Goal: Ask a question

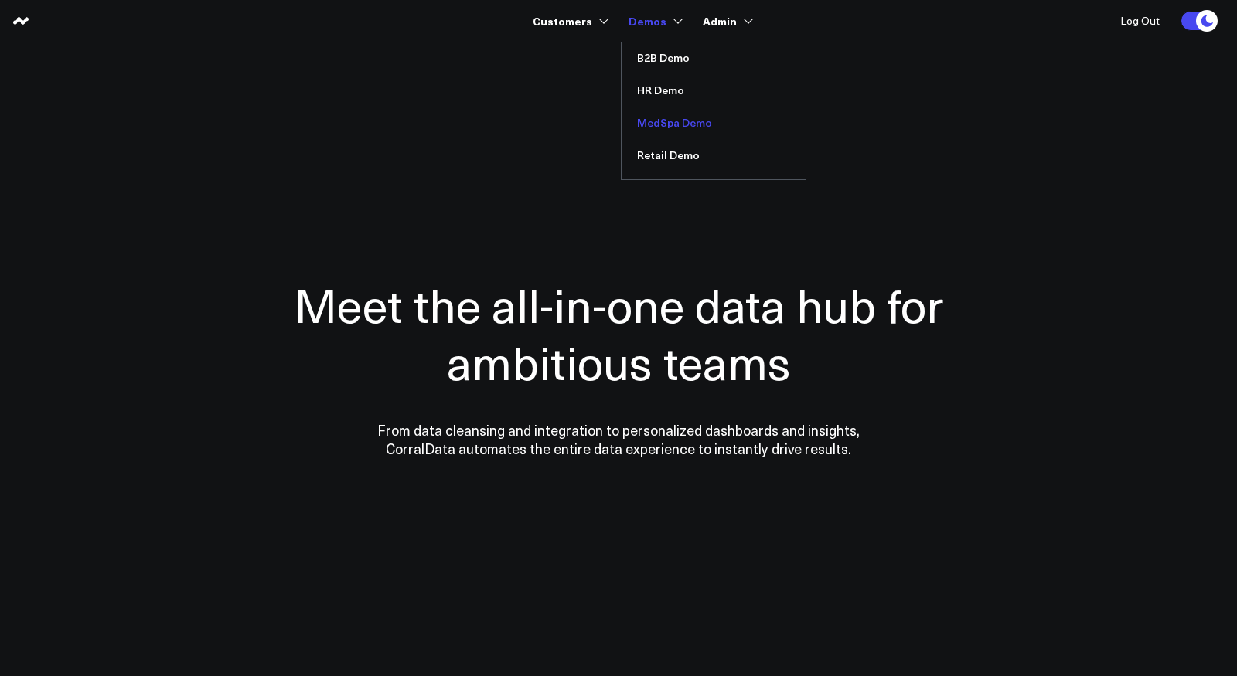
click at [662, 123] on link "MedSpa Demo" at bounding box center [713, 123] width 184 height 32
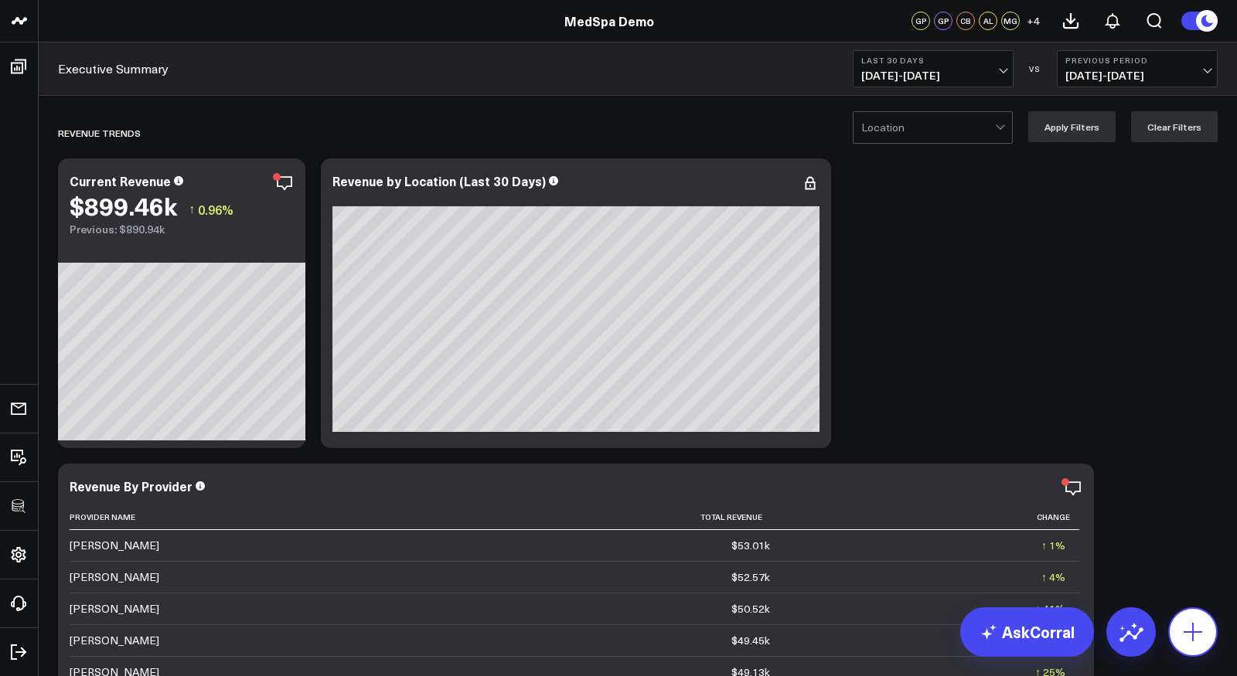
click at [1200, 638] on icon at bounding box center [1192, 632] width 25 height 25
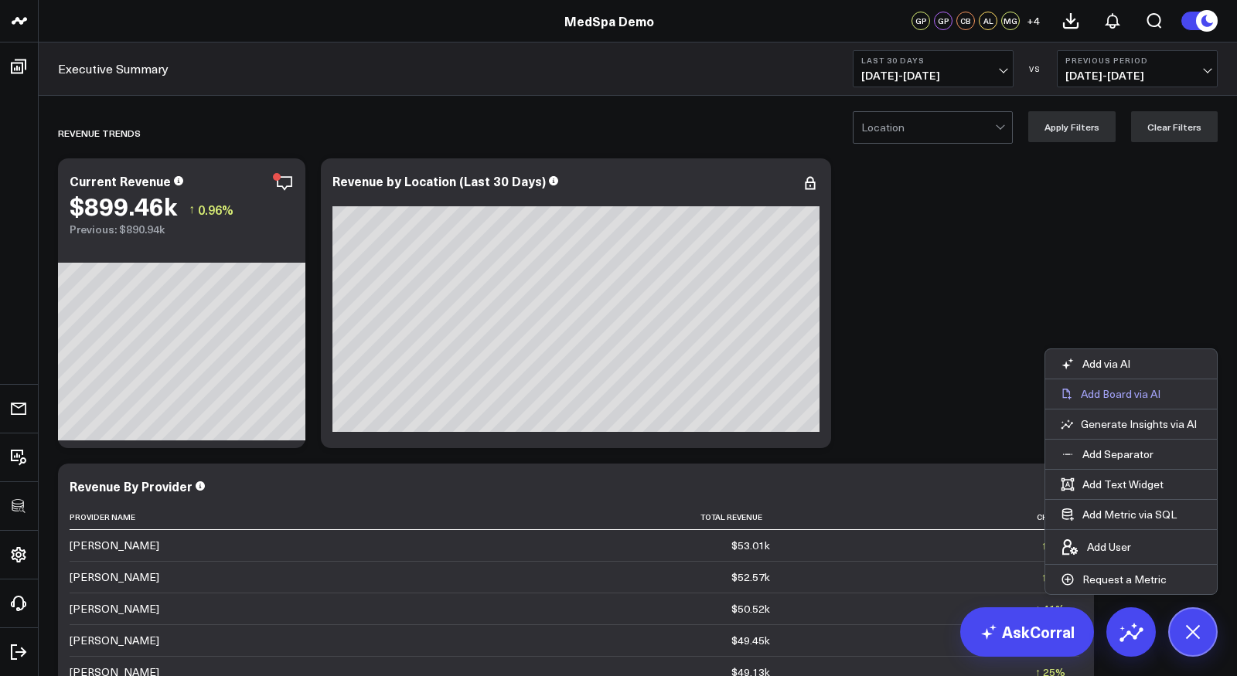
click at [1120, 397] on p "Add Board via AI" at bounding box center [1121, 394] width 80 height 14
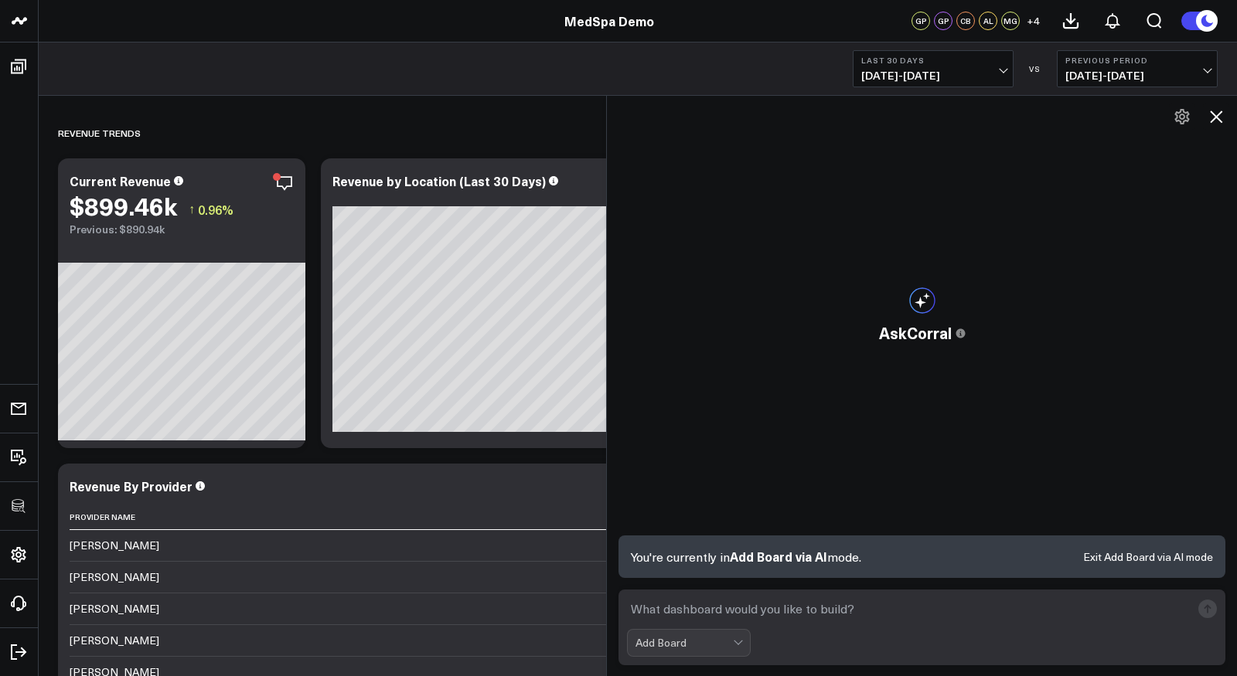
click at [737, 619] on textarea at bounding box center [909, 609] width 564 height 28
type textarea "Build me a paid media report"
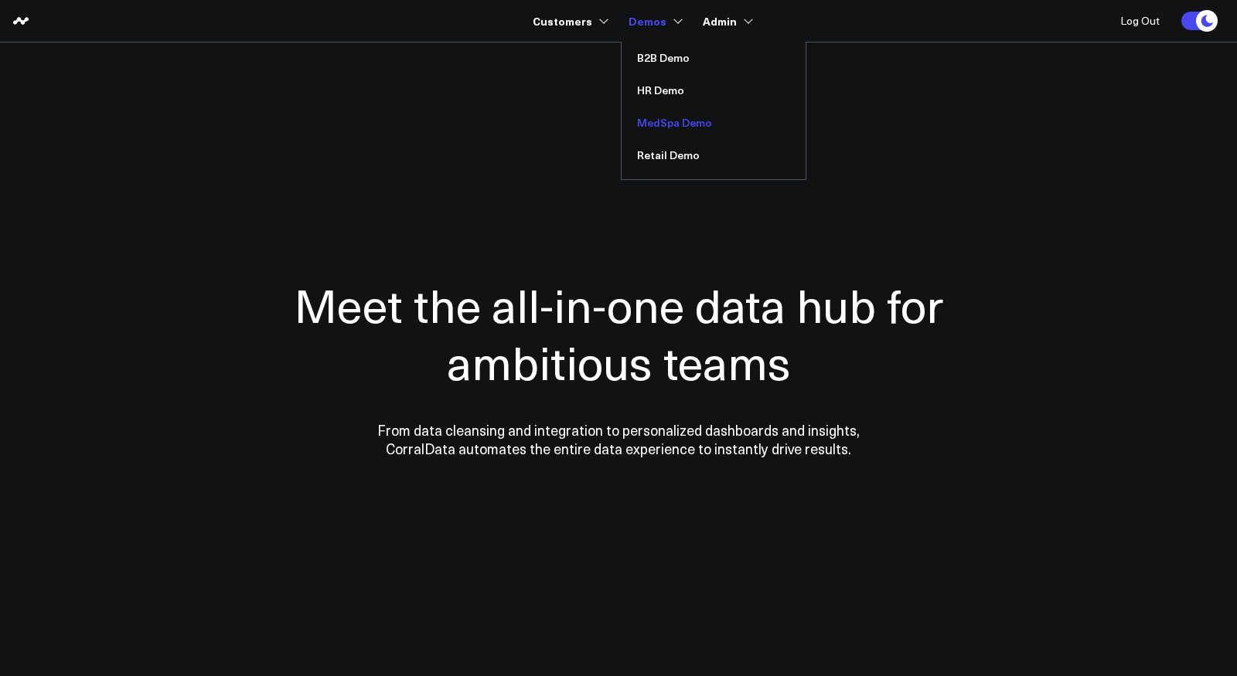
click at [662, 128] on link "MedSpa Demo" at bounding box center [713, 123] width 184 height 32
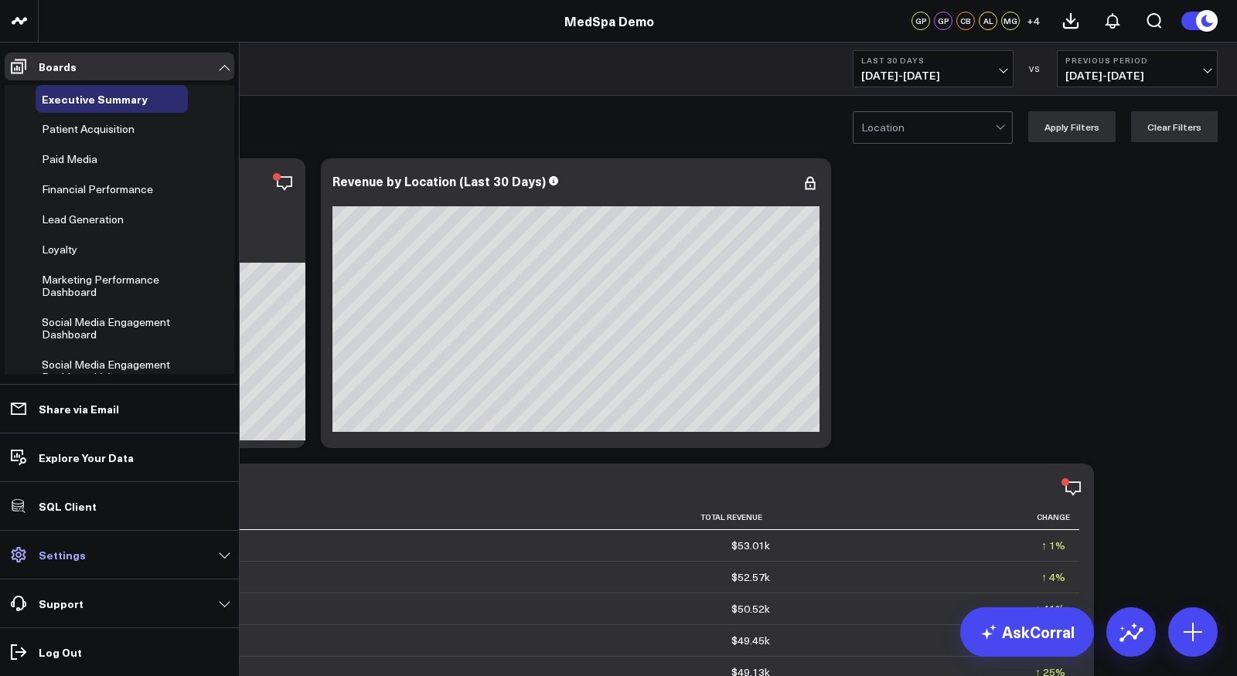
click at [78, 543] on link "Settings" at bounding box center [120, 555] width 230 height 28
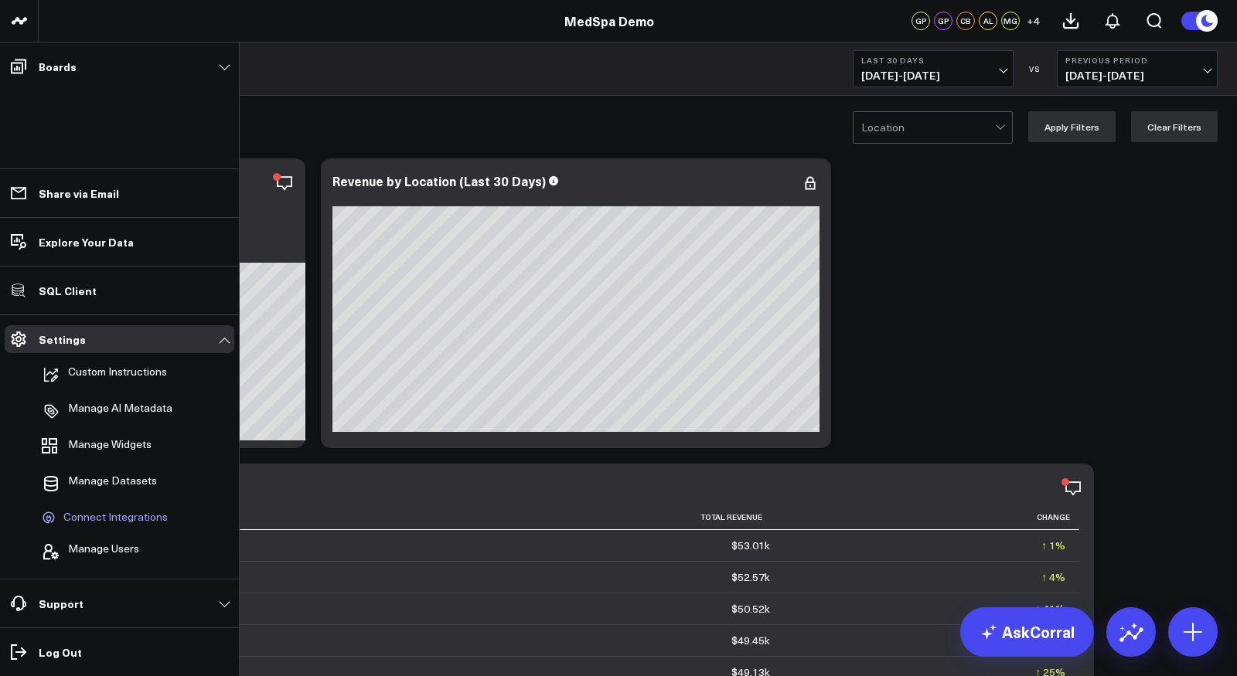
click at [107, 519] on span "Connect Integrations" at bounding box center [115, 518] width 104 height 14
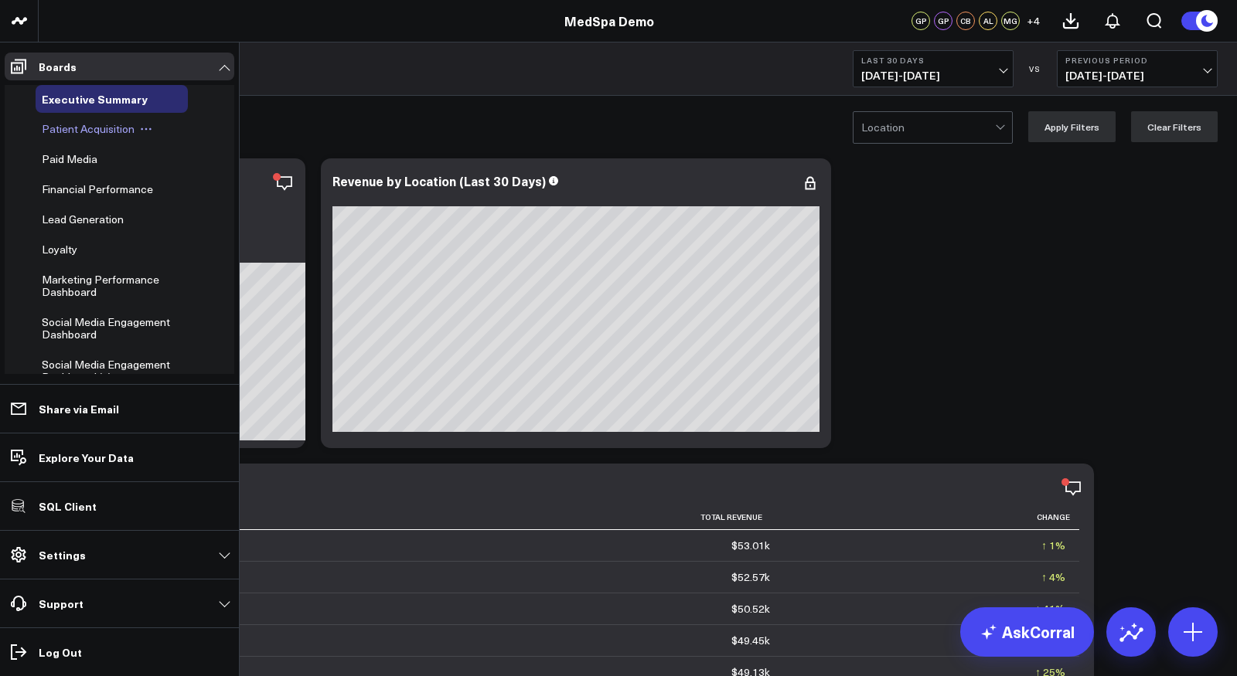
click at [60, 133] on span "Patient Acquisition" at bounding box center [88, 128] width 93 height 15
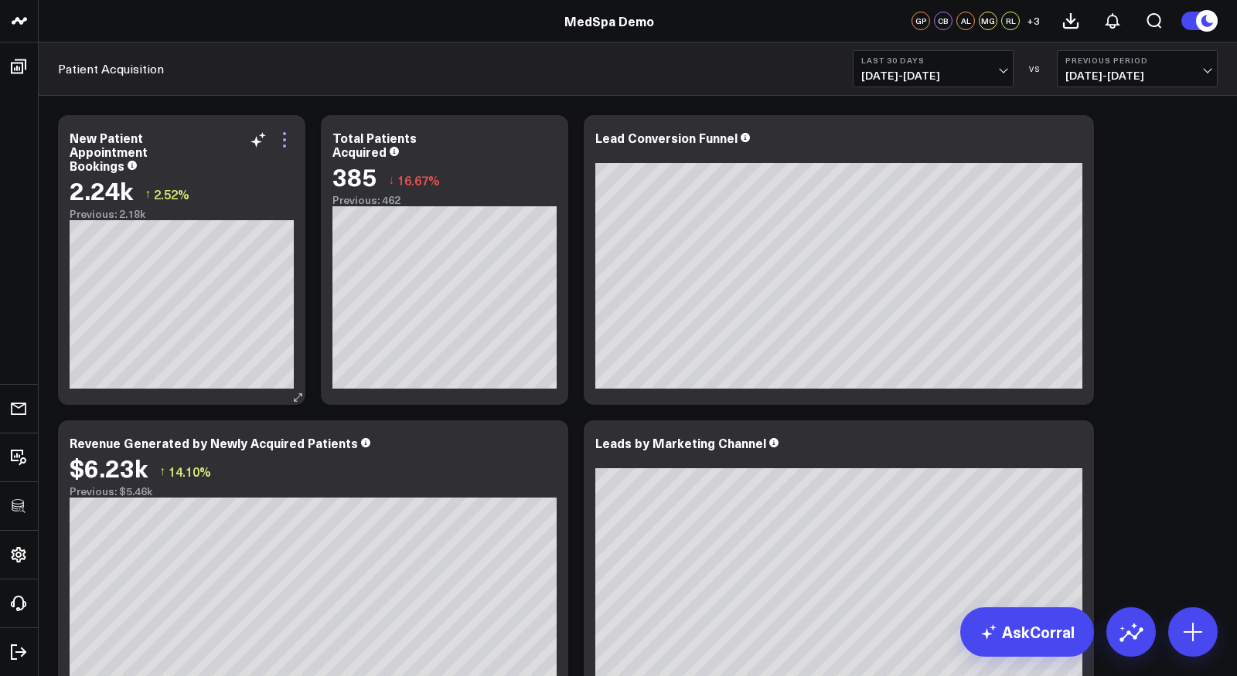
click at [283, 141] on icon at bounding box center [284, 140] width 19 height 19
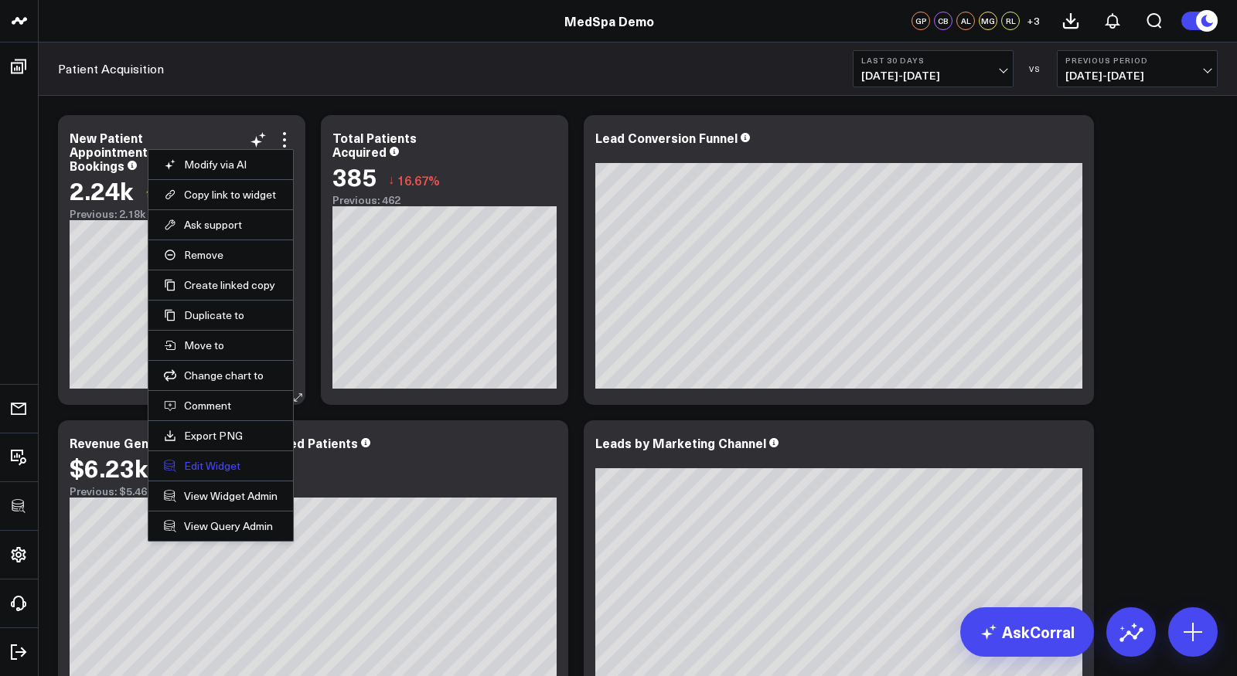
click at [223, 463] on button "Edit Widget" at bounding box center [221, 466] width 114 height 14
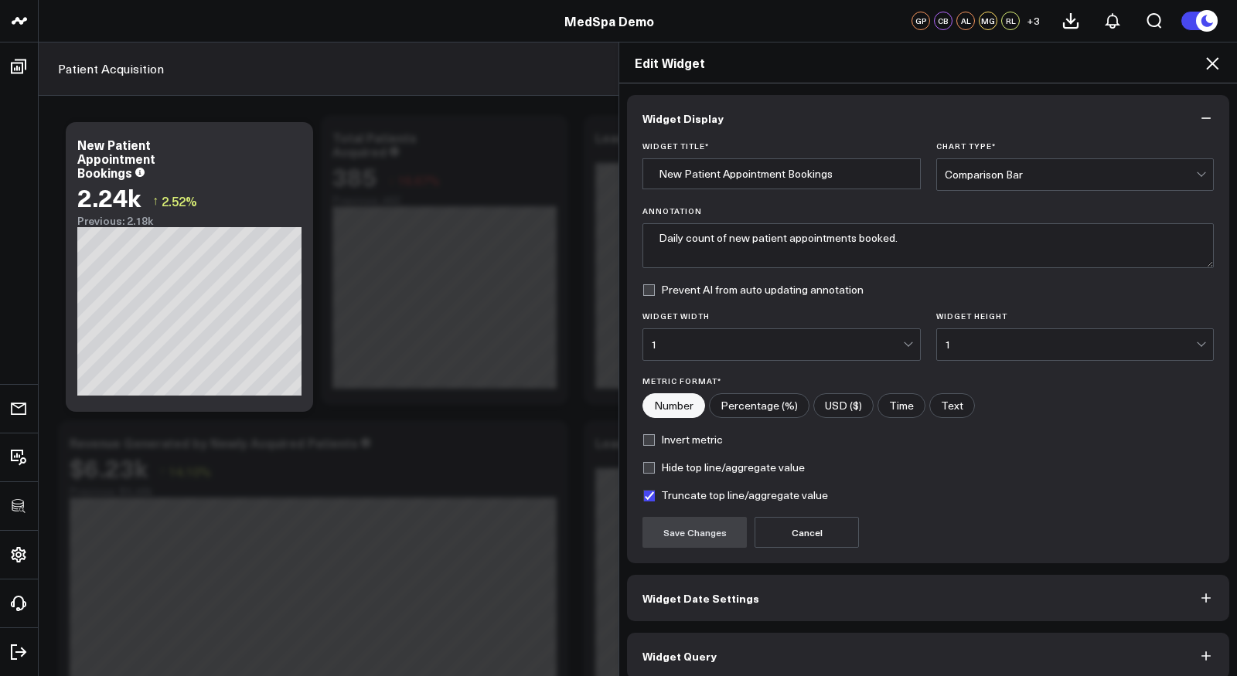
click at [763, 654] on button "Widget Query" at bounding box center [928, 656] width 602 height 46
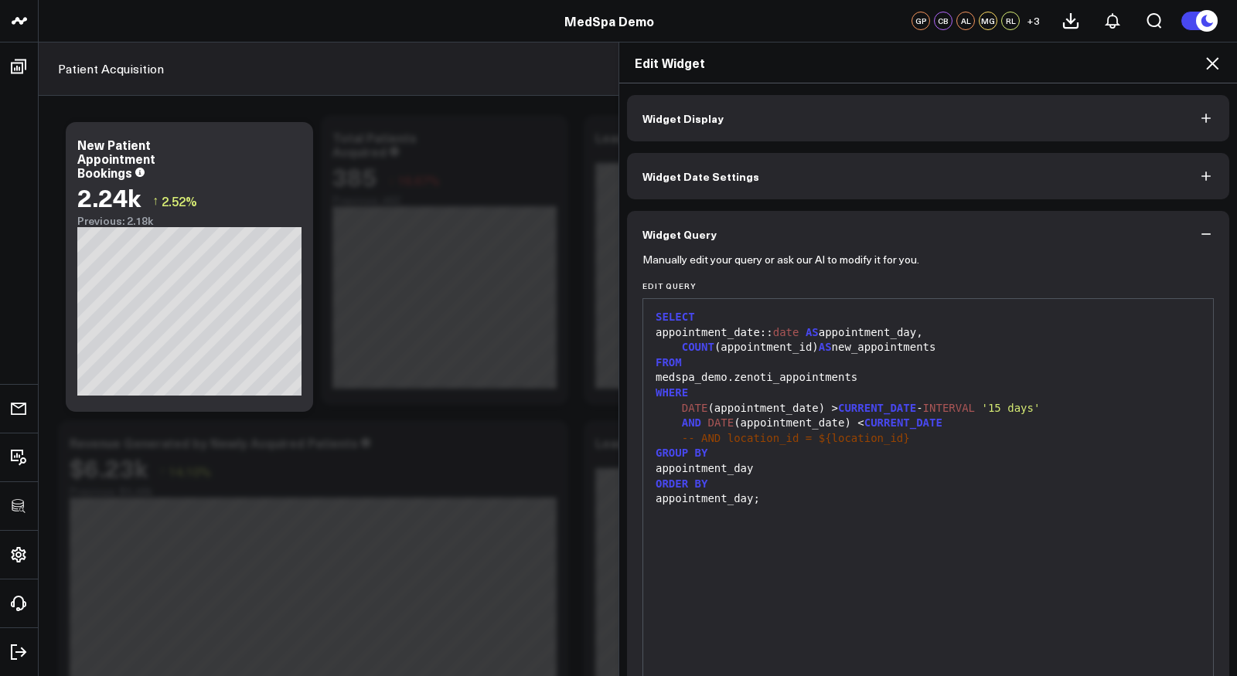
click at [1217, 58] on icon at bounding box center [1212, 63] width 12 height 12
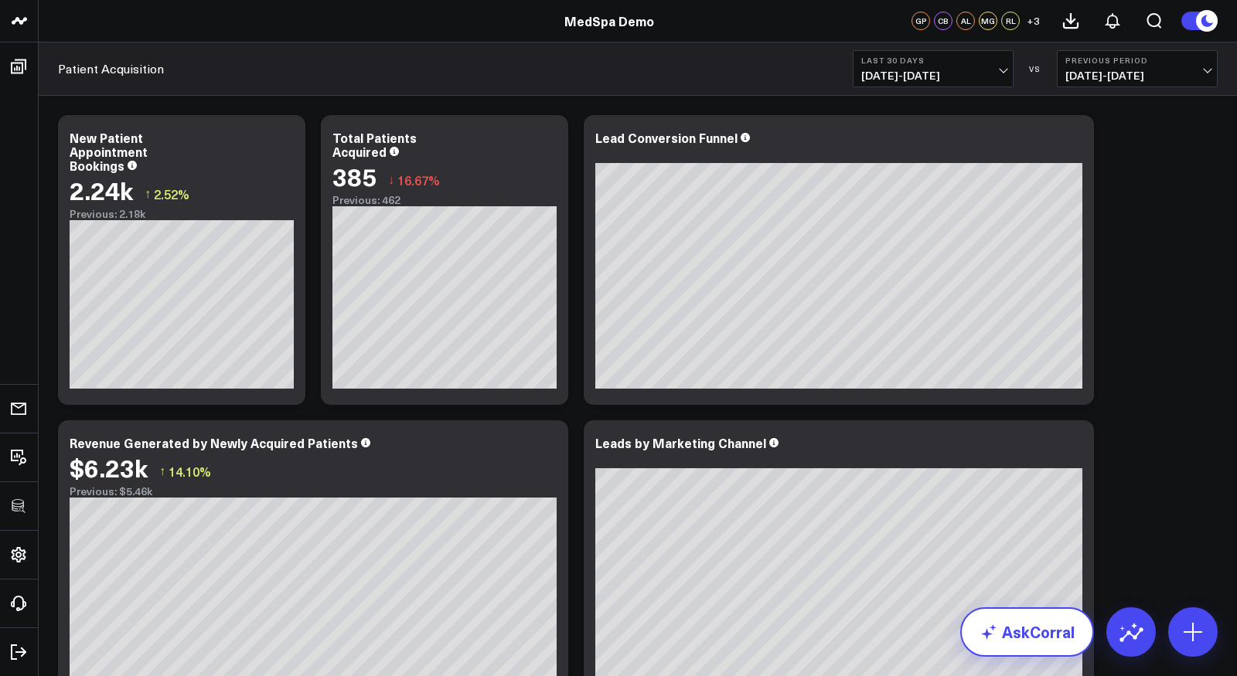
click at [1022, 637] on link "AskCorral" at bounding box center [1027, 632] width 134 height 49
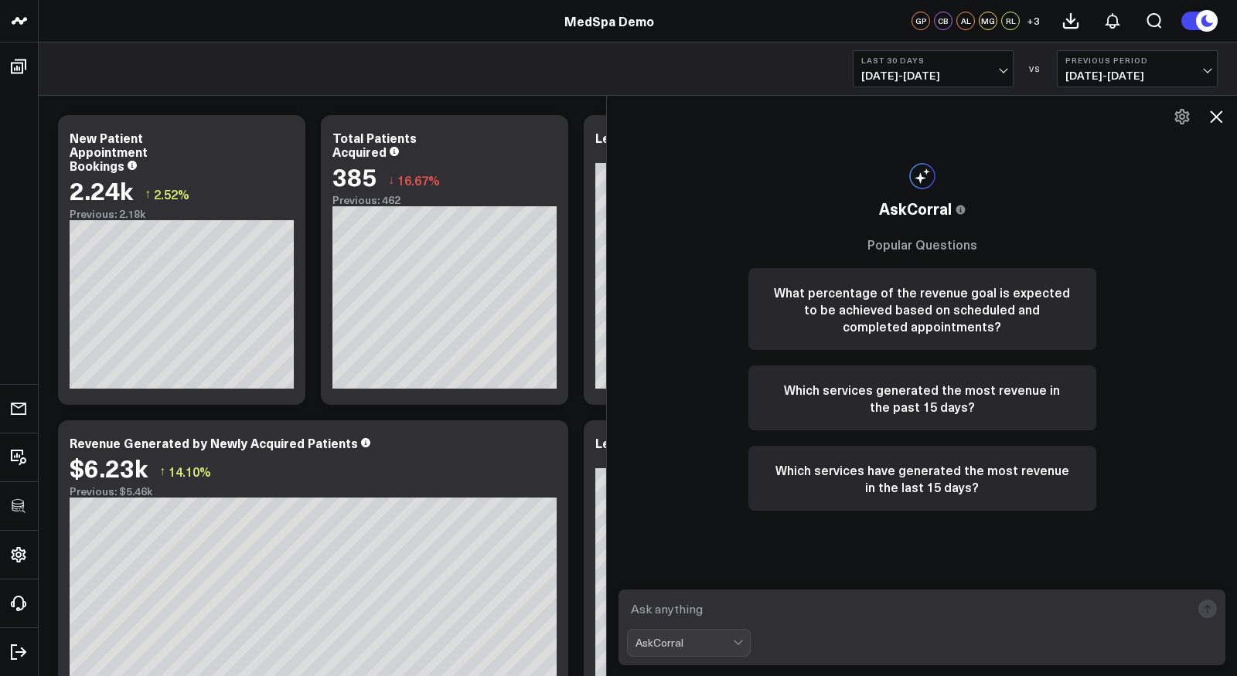
click at [828, 608] on textarea at bounding box center [909, 609] width 564 height 28
type textarea "what ate my best performing services?"
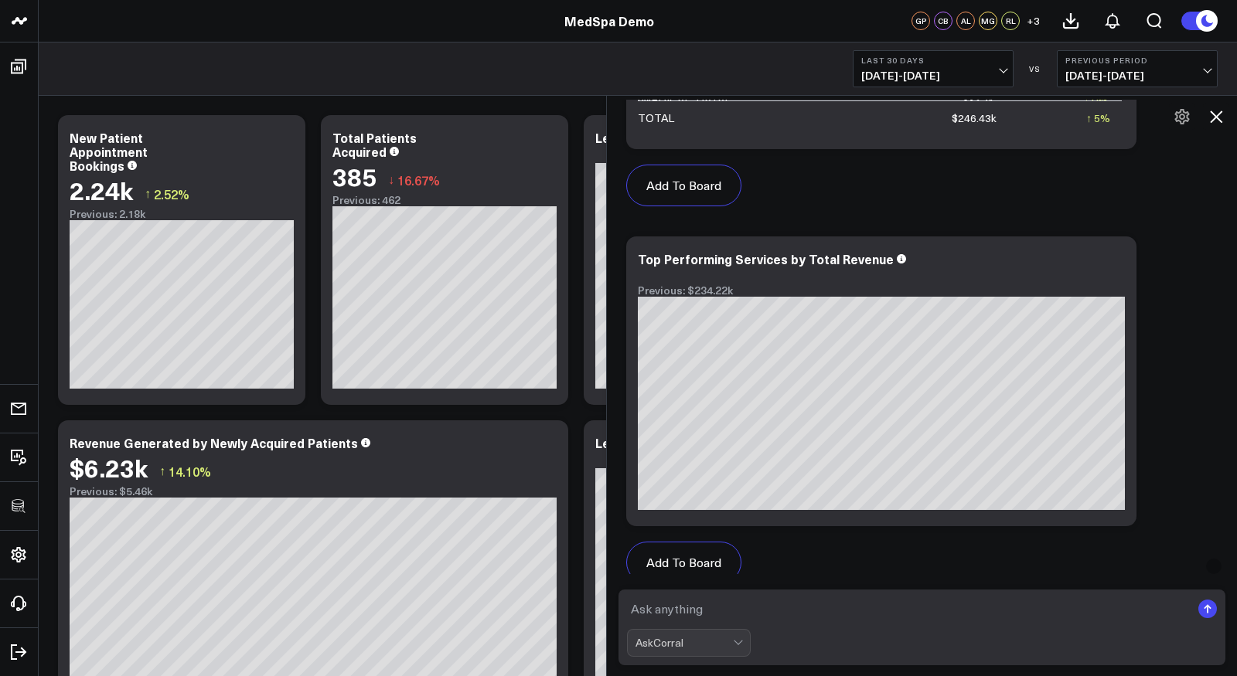
scroll to position [1153, 0]
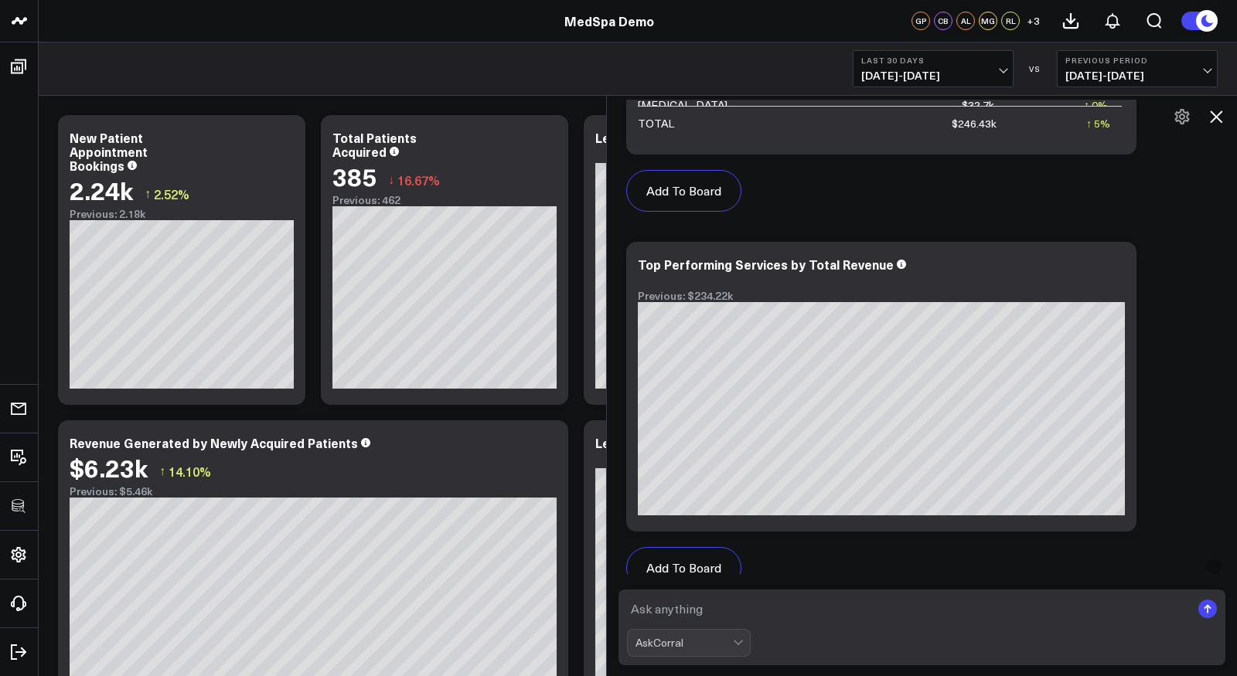
click at [1217, 114] on icon at bounding box center [1216, 117] width 12 height 12
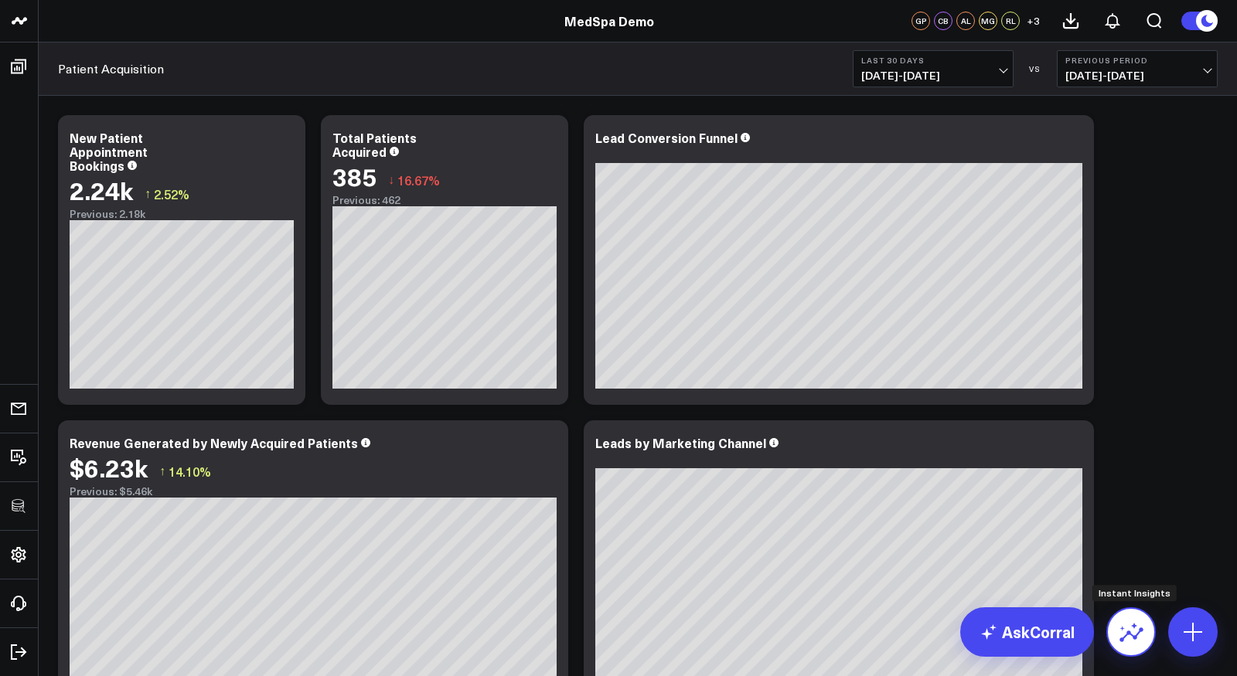
click at [1136, 632] on icon at bounding box center [1131, 632] width 25 height 25
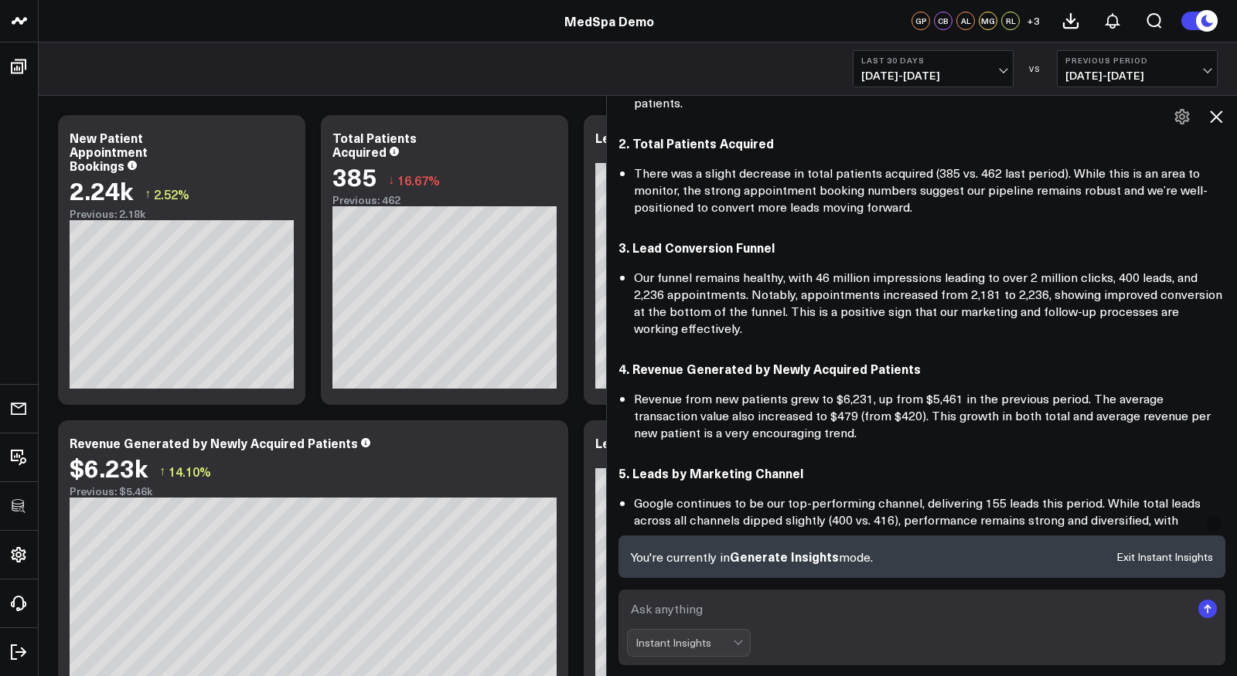
scroll to position [230, 0]
